Goal: Information Seeking & Learning: Learn about a topic

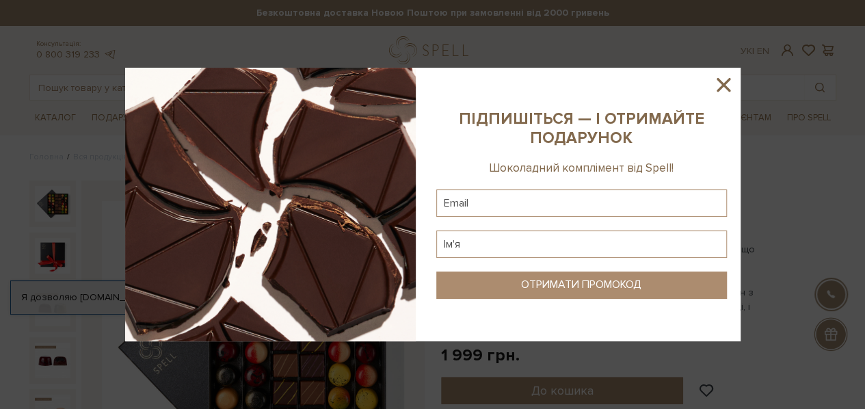
drag, startPoint x: 701, startPoint y: 187, endPoint x: 707, endPoint y: 178, distance: 9.9
click at [701, 187] on div at bounding box center [432, 204] width 865 height 409
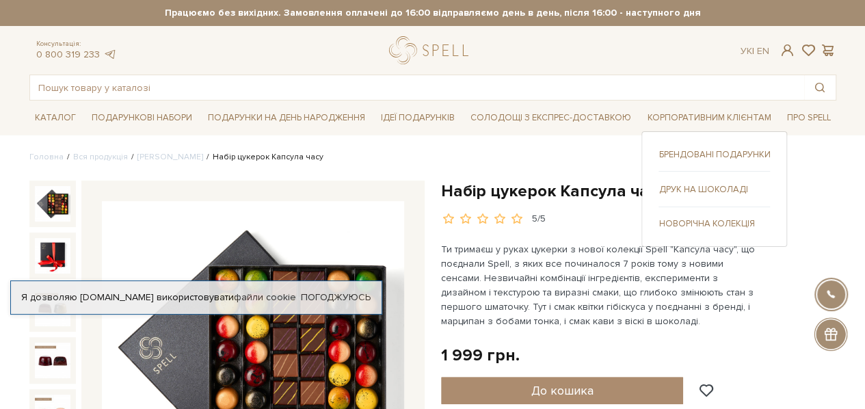
click at [697, 188] on link "Друк на шоколаді" at bounding box center [713, 189] width 111 height 12
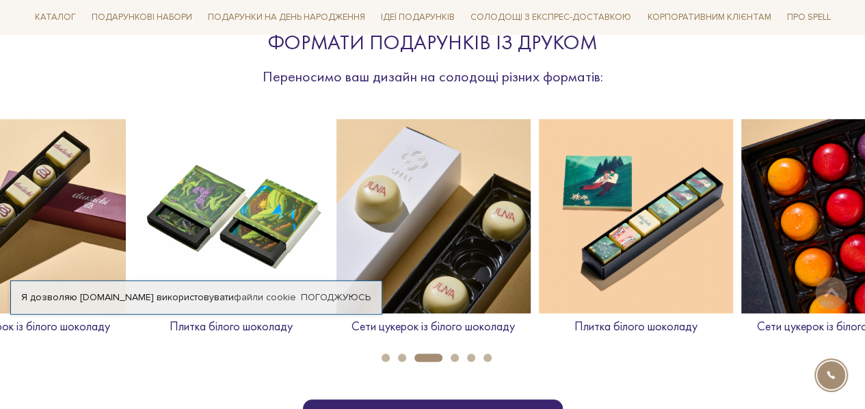
scroll to position [547, 0]
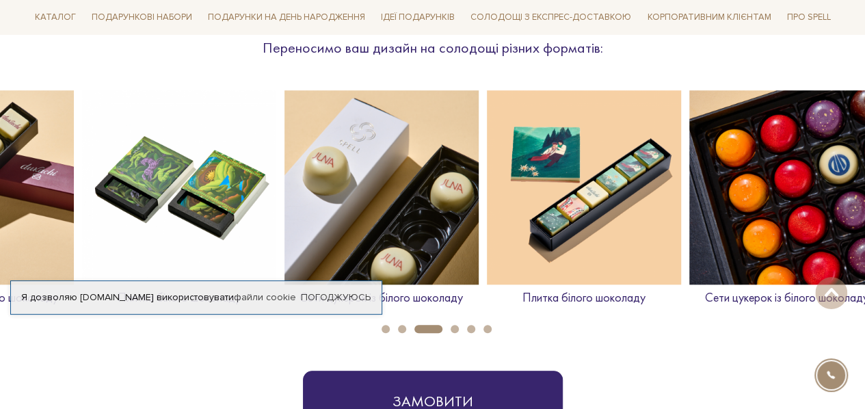
drag, startPoint x: 235, startPoint y: 200, endPoint x: 145, endPoint y: 213, distance: 91.2
click at [145, 213] on img at bounding box center [179, 187] width 194 height 194
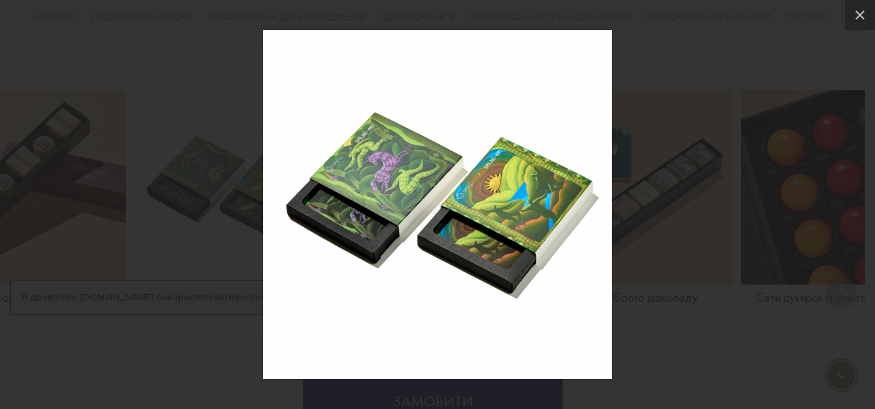
click at [724, 109] on div at bounding box center [437, 204] width 875 height 409
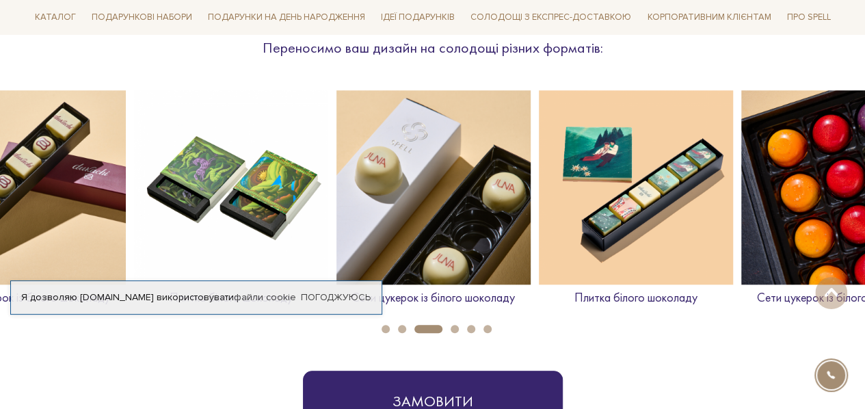
drag, startPoint x: 752, startPoint y: 152, endPoint x: 821, endPoint y: 152, distance: 69.0
click at [826, 152] on div "Сети цукерок із білого шоколаду Плитка білого шоколаду Сети цукерок із білого ш…" at bounding box center [736, 203] width 3237 height 226
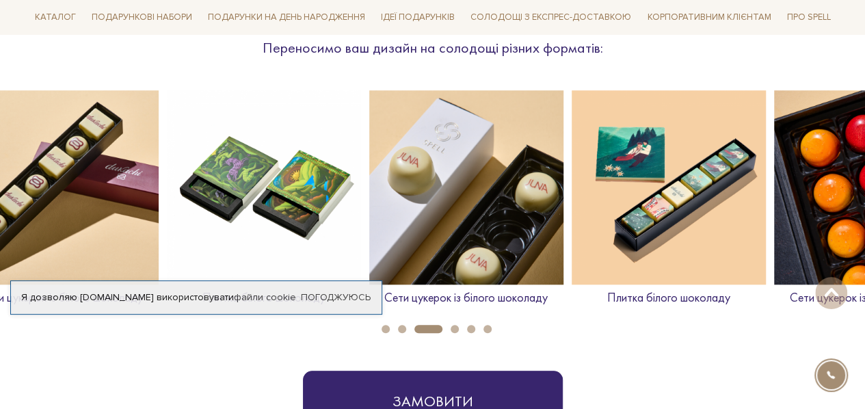
drag, startPoint x: 314, startPoint y: 159, endPoint x: 813, endPoint y: 158, distance: 499.0
click at [361, 158] on img at bounding box center [264, 187] width 194 height 194
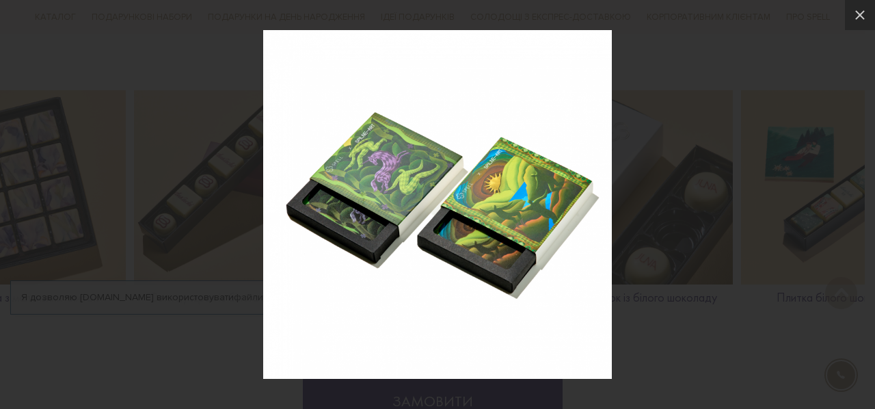
click at [753, 64] on div at bounding box center [437, 204] width 875 height 409
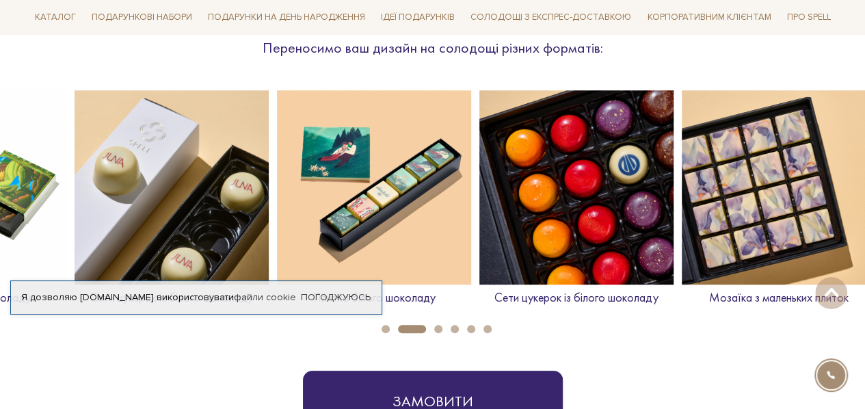
drag, startPoint x: 391, startPoint y: 172, endPoint x: 231, endPoint y: 169, distance: 160.0
click at [231, 169] on img at bounding box center [172, 187] width 194 height 194
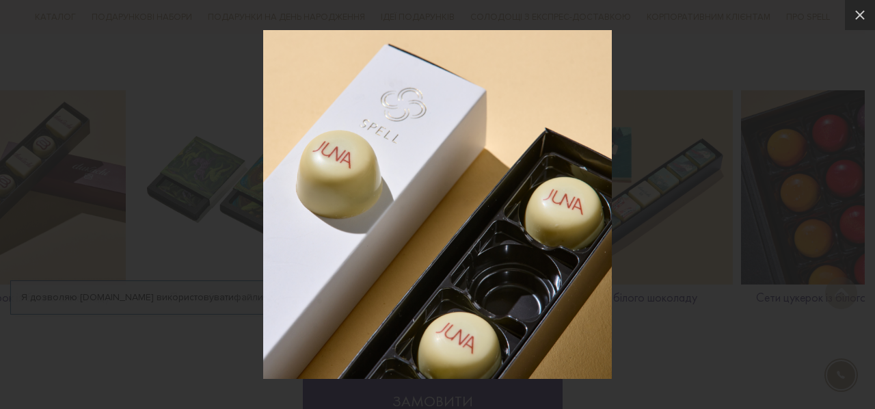
drag, startPoint x: 535, startPoint y: 165, endPoint x: 336, endPoint y: 131, distance: 201.2
click at [193, 163] on div at bounding box center [437, 204] width 875 height 409
click at [861, 8] on icon at bounding box center [860, 15] width 16 height 16
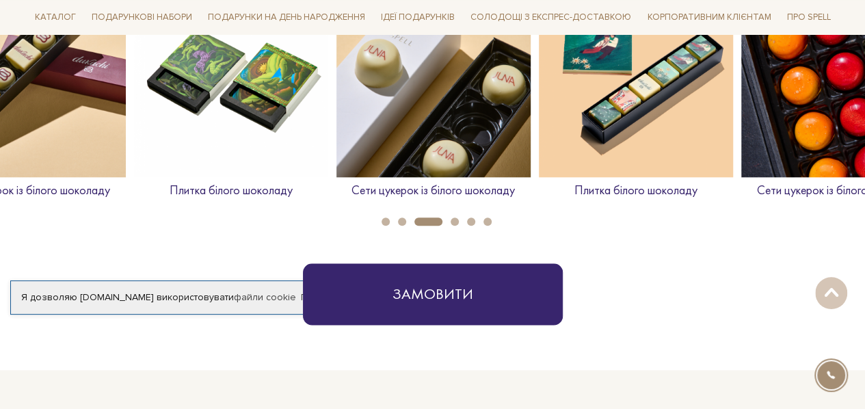
scroll to position [684, 0]
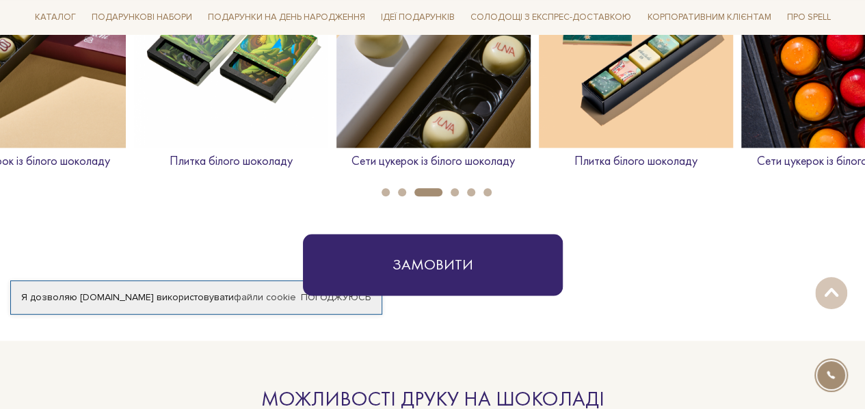
click at [453, 191] on button "4" at bounding box center [454, 192] width 8 height 8
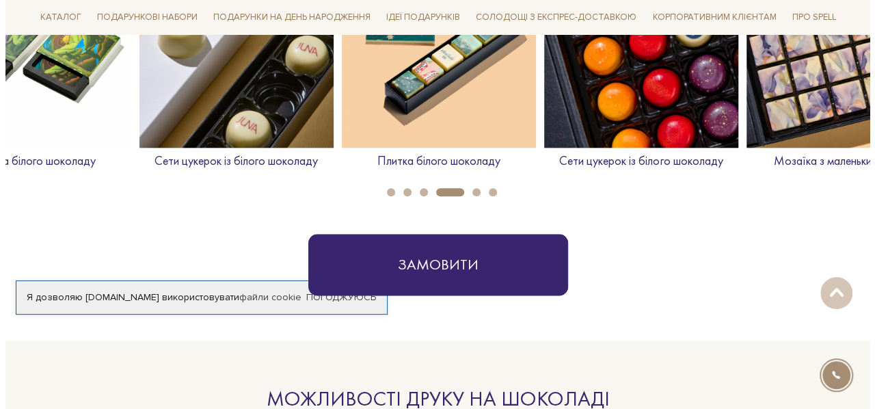
scroll to position [547, 0]
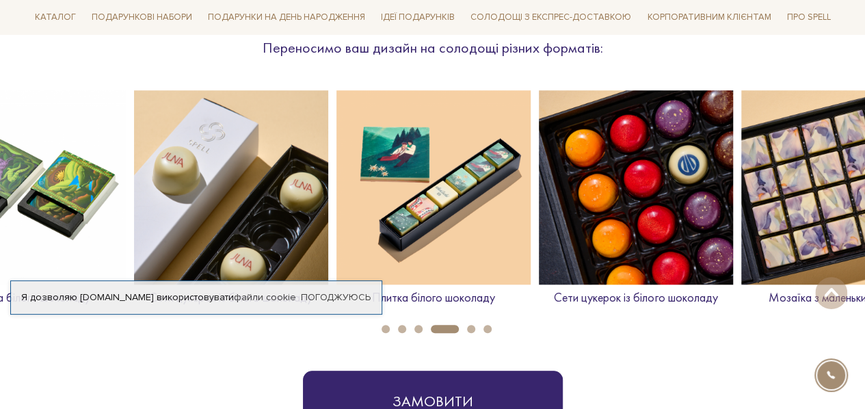
click at [469, 329] on button "5" at bounding box center [471, 329] width 8 height 8
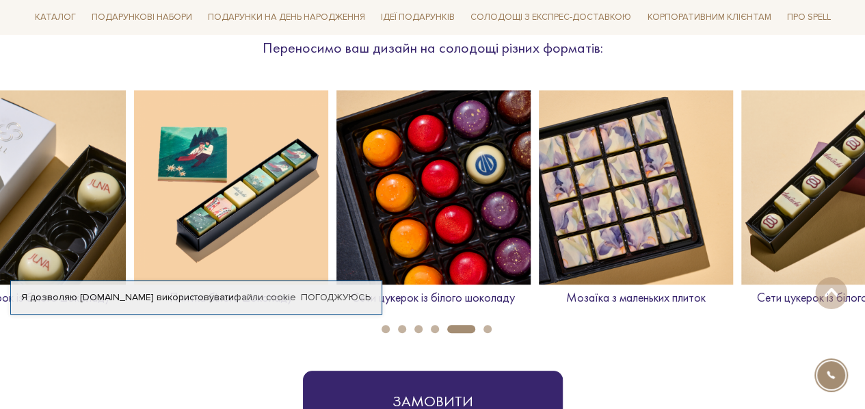
click at [489, 329] on button "6" at bounding box center [487, 329] width 8 height 8
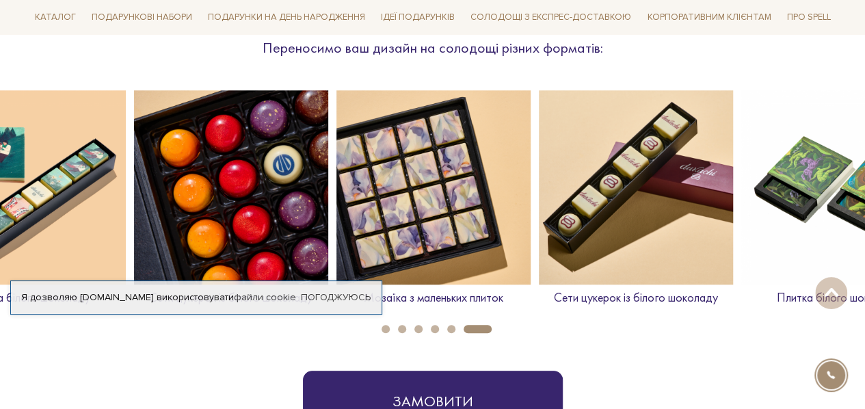
click at [431, 188] on img at bounding box center [433, 187] width 194 height 194
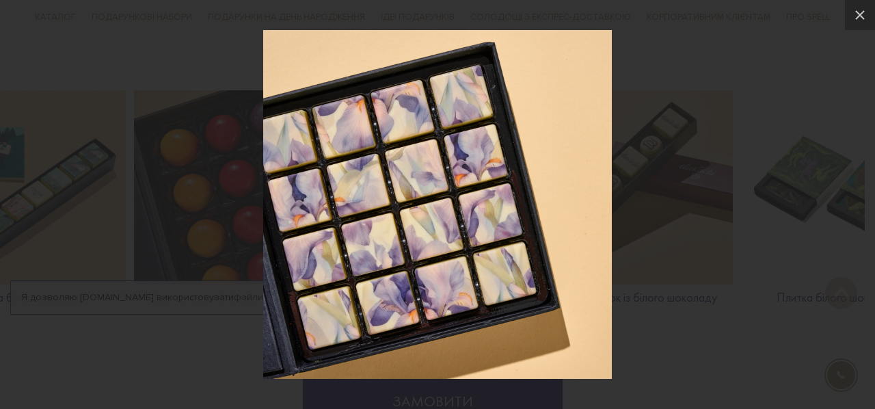
click at [739, 304] on div at bounding box center [437, 204] width 875 height 409
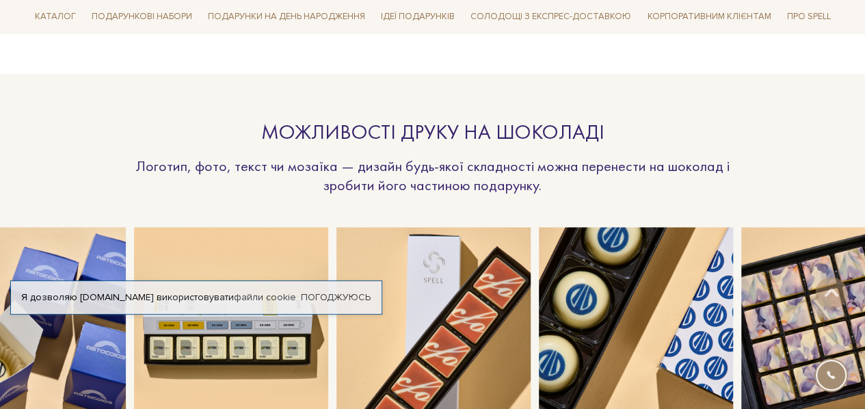
scroll to position [1094, 0]
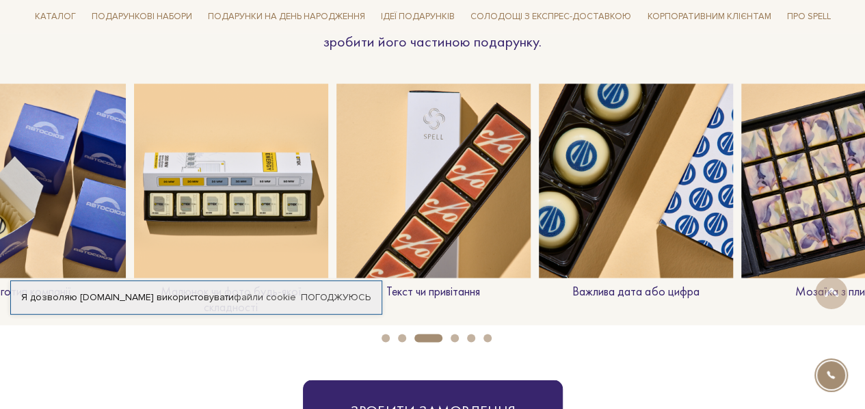
click at [453, 337] on button "4" at bounding box center [454, 338] width 8 height 8
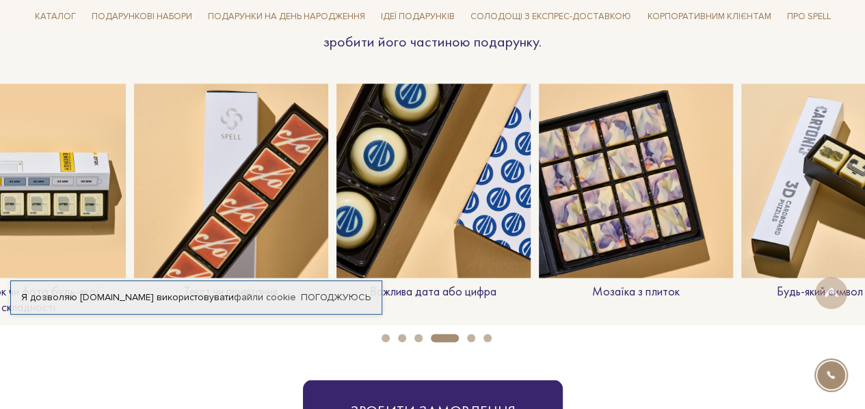
click at [471, 336] on button "5" at bounding box center [471, 338] width 8 height 8
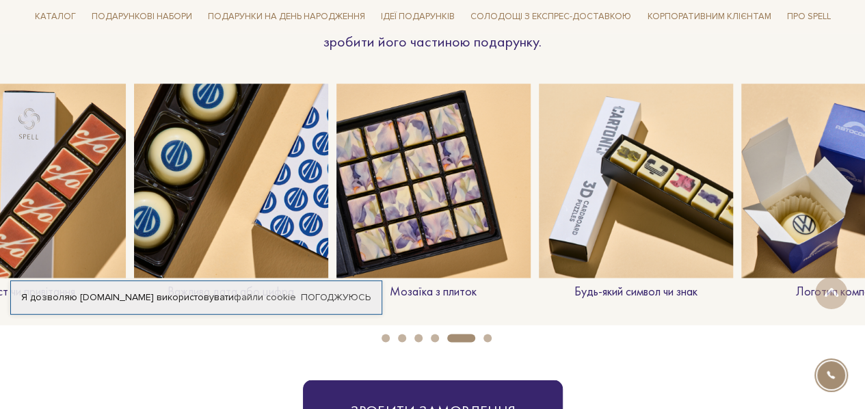
click at [492, 338] on ul "1 2 3 4 5 6" at bounding box center [432, 334] width 865 height 15
click at [491, 338] on button "6" at bounding box center [487, 338] width 8 height 8
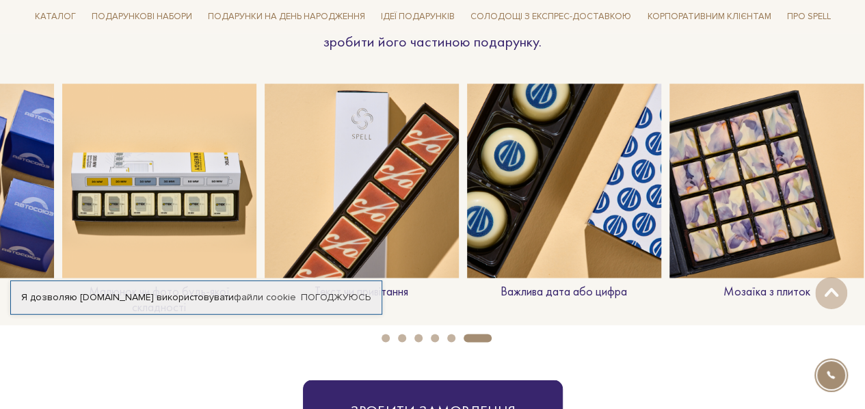
drag, startPoint x: 707, startPoint y: 208, endPoint x: 0, endPoint y: 224, distance: 707.6
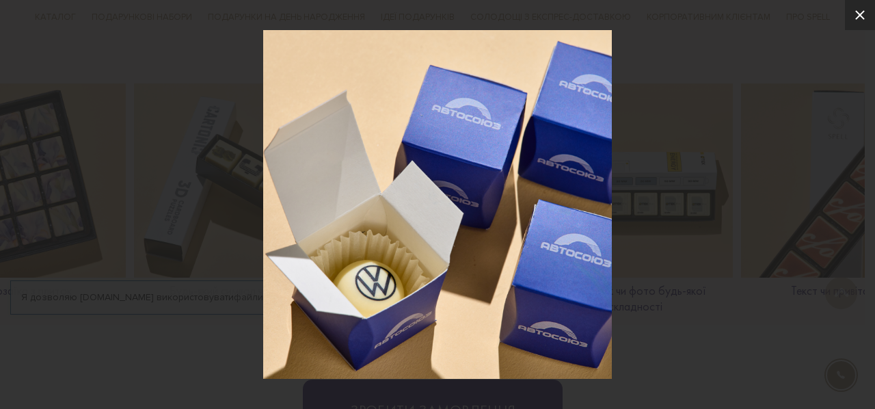
click at [852, 14] on icon at bounding box center [860, 15] width 16 height 16
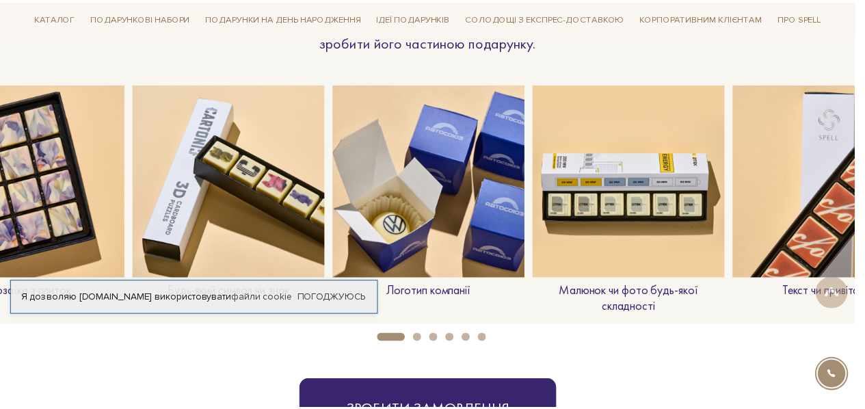
scroll to position [0, 1215]
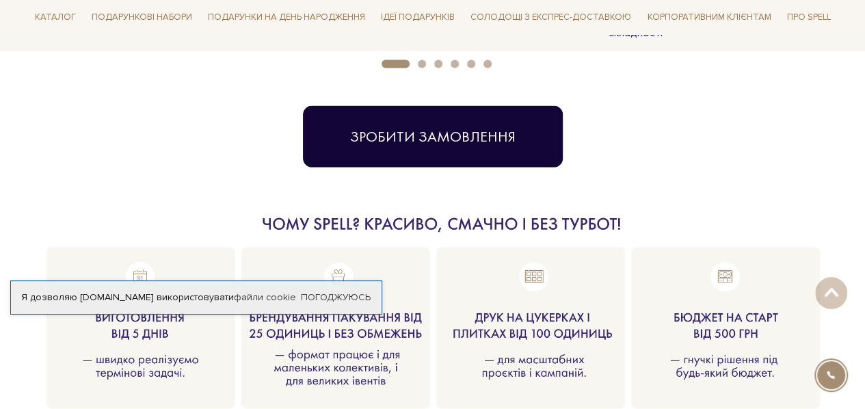
click at [446, 148] on button "Зробити замовлення" at bounding box center [433, 137] width 260 height 62
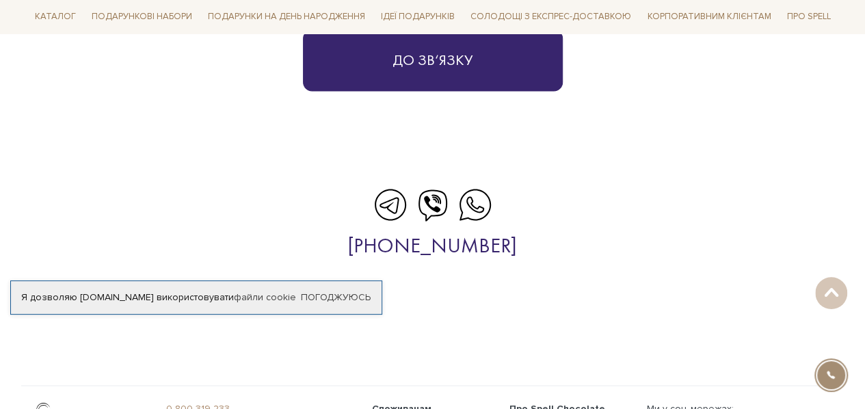
scroll to position [3604, 0]
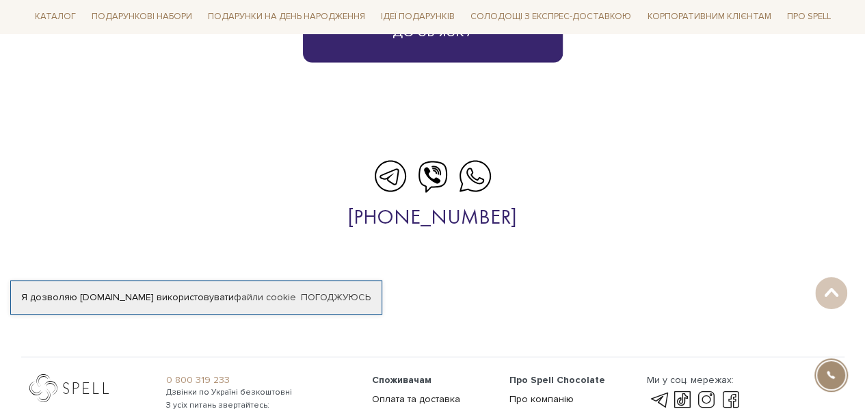
drag, startPoint x: 546, startPoint y: 206, endPoint x: 321, endPoint y: 209, distance: 224.9
click at [321, 209] on div "+38 096 520 60 99" at bounding box center [432, 217] width 865 height 27
copy link "+38 096 520 60 99"
click at [634, 282] on div at bounding box center [432, 291] width 823 height 33
click at [391, 170] on icon at bounding box center [390, 176] width 34 height 34
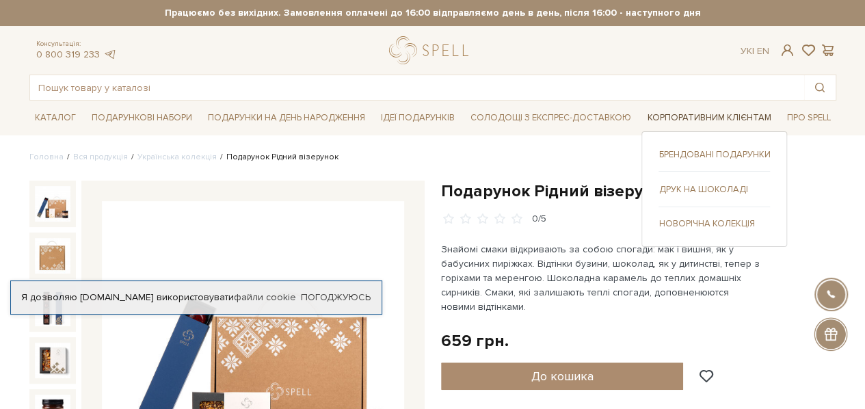
drag, startPoint x: 676, startPoint y: 120, endPoint x: 684, endPoint y: 113, distance: 10.7
click at [677, 120] on link "Корпоративним клієнтам" at bounding box center [708, 117] width 135 height 21
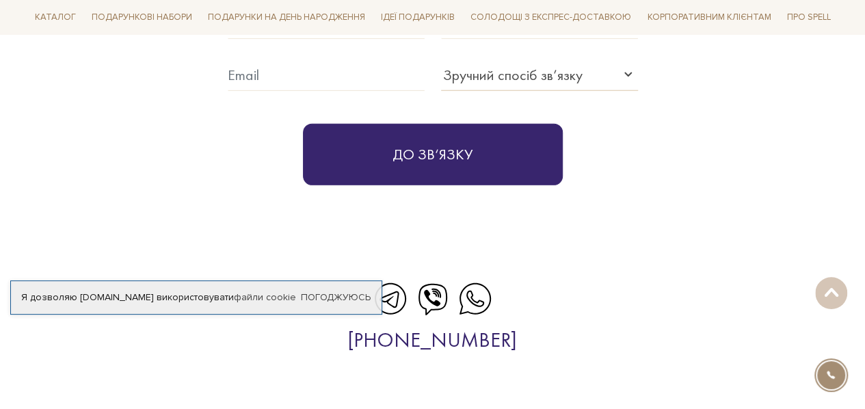
scroll to position [4511, 0]
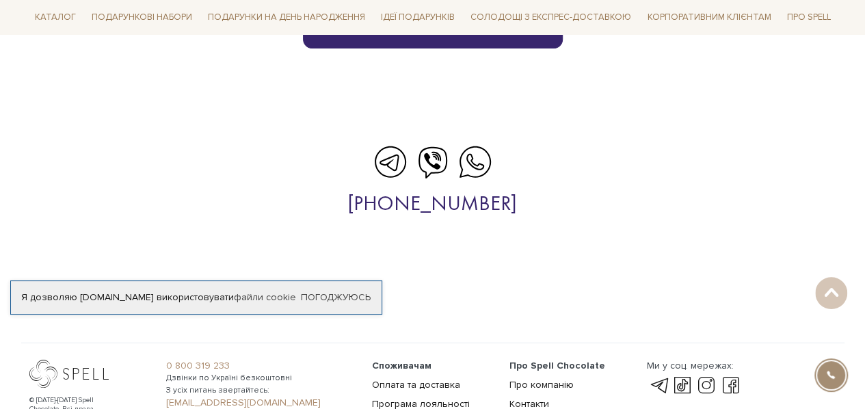
click at [392, 146] on icon at bounding box center [390, 161] width 31 height 31
